Goal: Obtain resource: Download file/media

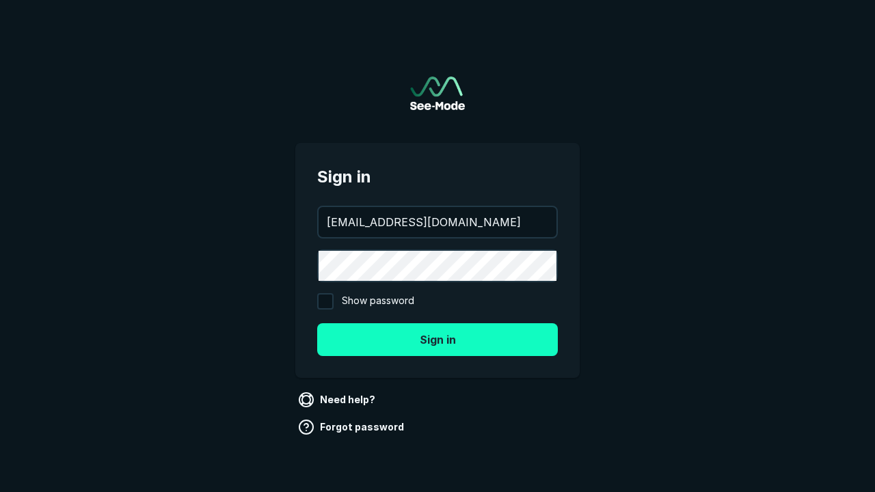
click at [437, 339] on button "Sign in" at bounding box center [437, 339] width 241 height 33
